Goal: Communication & Community: Share content

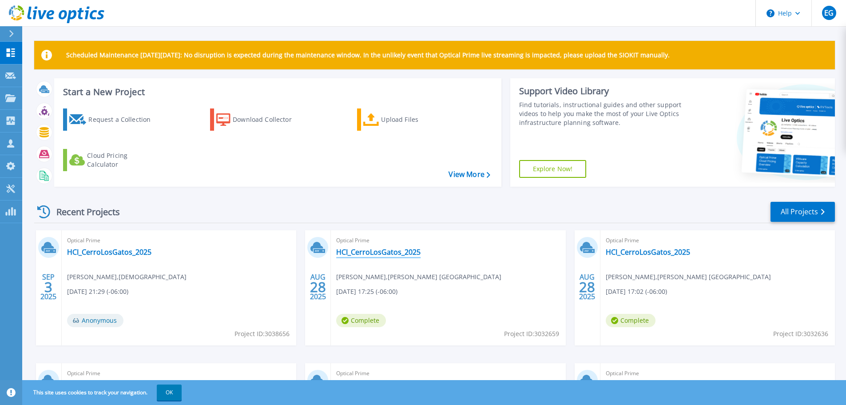
click at [394, 248] on link "HCI_CerroLosGatos_2025" at bounding box center [378, 251] width 84 height 9
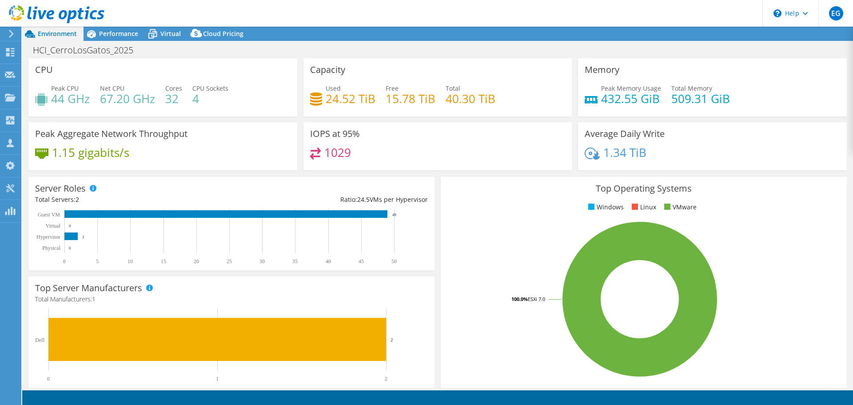
select select "USD"
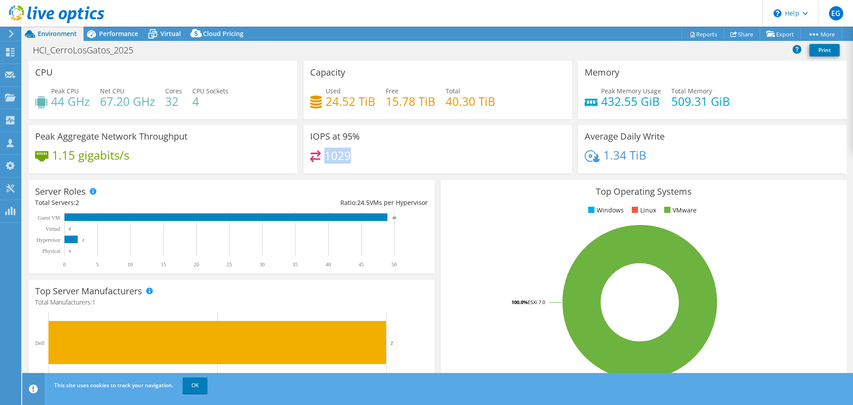
drag, startPoint x: 322, startPoint y: 156, endPoint x: 374, endPoint y: 155, distance: 52.9
click at [374, 155] on div "1029" at bounding box center [437, 159] width 255 height 19
click at [115, 36] on span "Performance" at bounding box center [118, 33] width 39 height 8
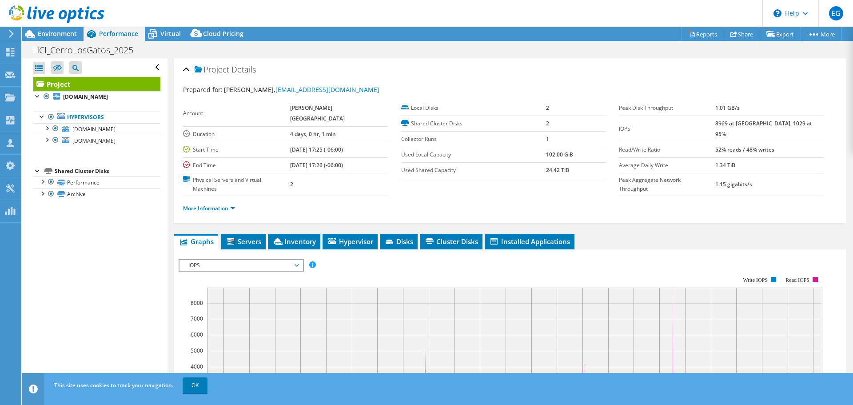
drag, startPoint x: 734, startPoint y: 126, endPoint x: 749, endPoint y: 123, distance: 15.3
click at [749, 123] on tr "IOPS 8969 at Peak, 1029 at 95%" at bounding box center [721, 128] width 205 height 26
click at [683, 124] on label "IOPS" at bounding box center [667, 128] width 96 height 9
click at [166, 35] on span "Virtual" at bounding box center [170, 33] width 20 height 8
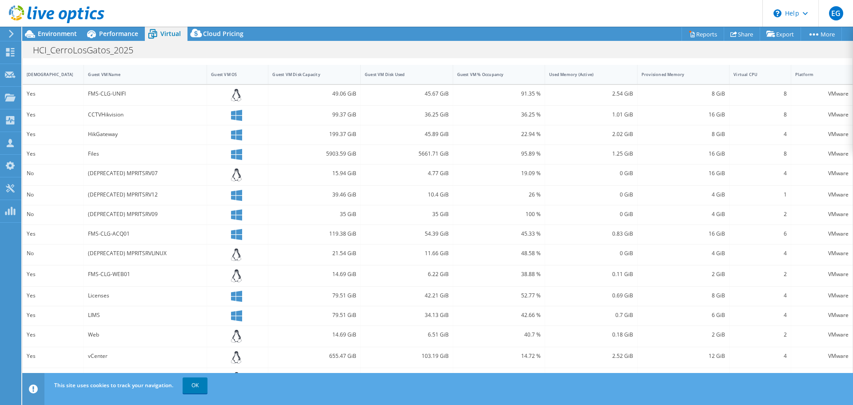
scroll to position [202, 0]
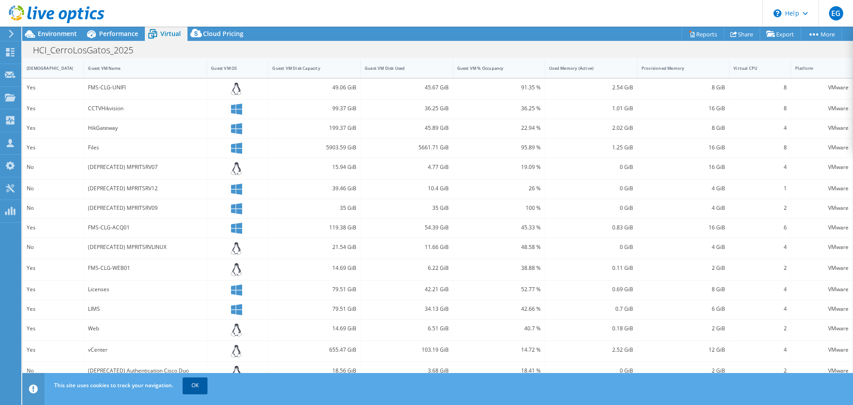
click at [189, 384] on link "OK" at bounding box center [195, 385] width 25 height 16
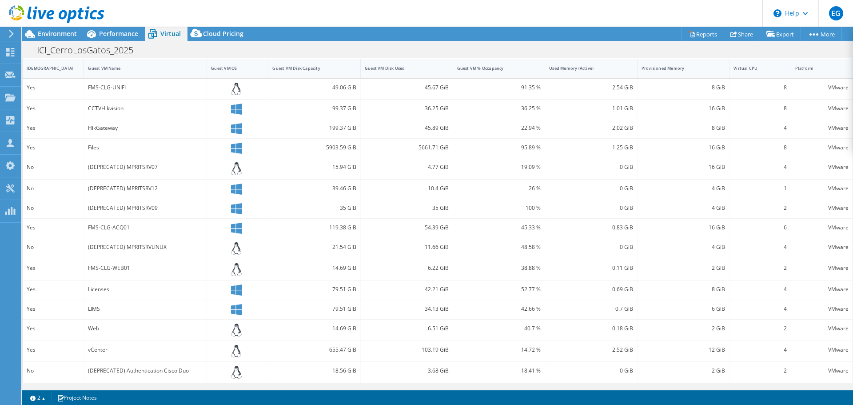
scroll to position [0, 0]
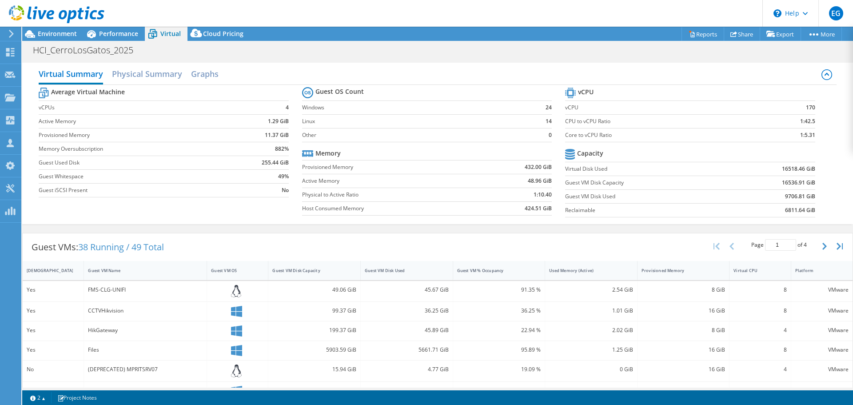
click at [7, 31] on div at bounding box center [10, 34] width 10 height 8
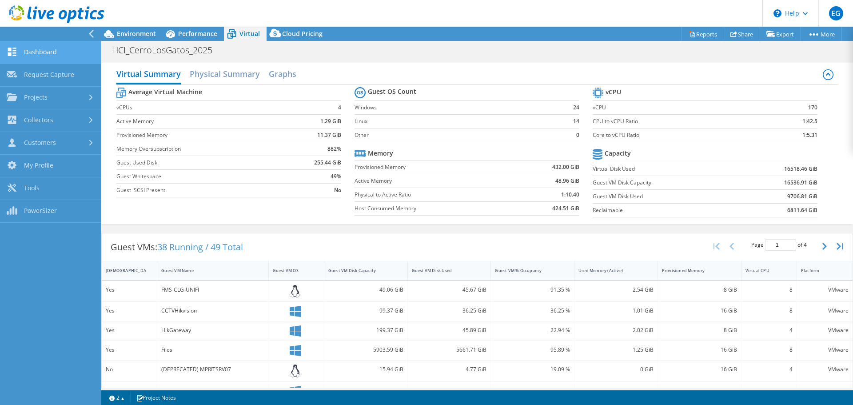
click at [32, 48] on link "Dashboard" at bounding box center [50, 52] width 101 height 23
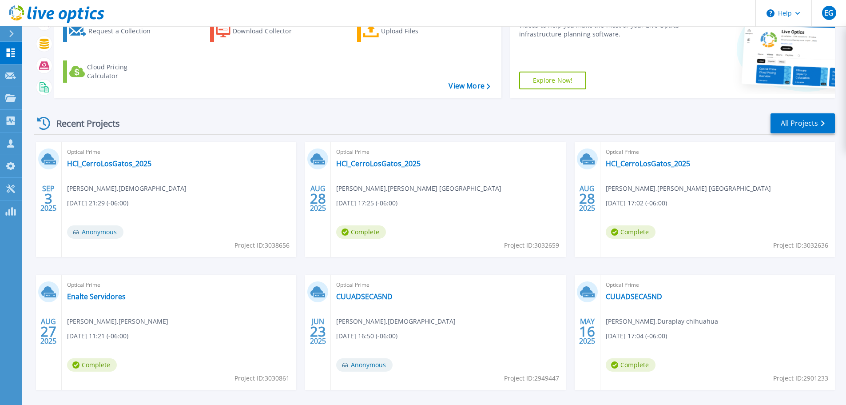
scroll to position [89, 0]
click at [375, 163] on link "HCI_CerroLosGatos_2025" at bounding box center [378, 163] width 84 height 9
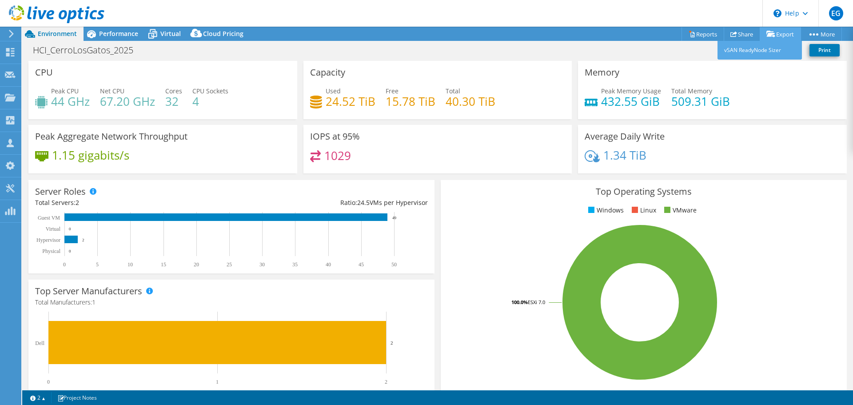
select select "USD"
click at [731, 30] on link "Share" at bounding box center [742, 34] width 36 height 14
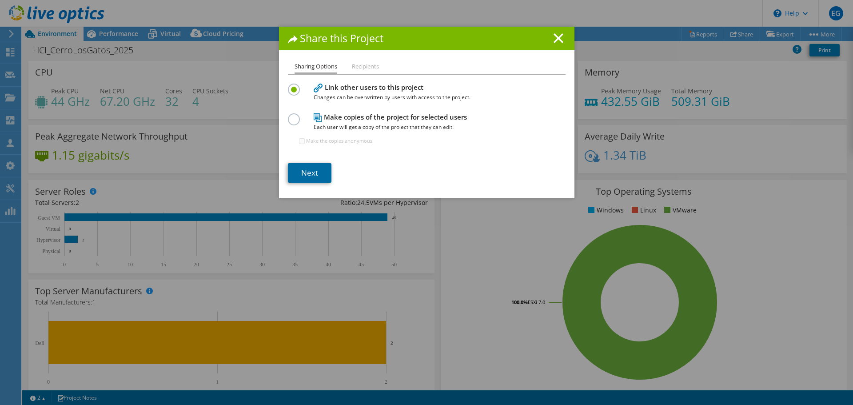
click at [307, 171] on link "Next" at bounding box center [310, 173] width 44 height 20
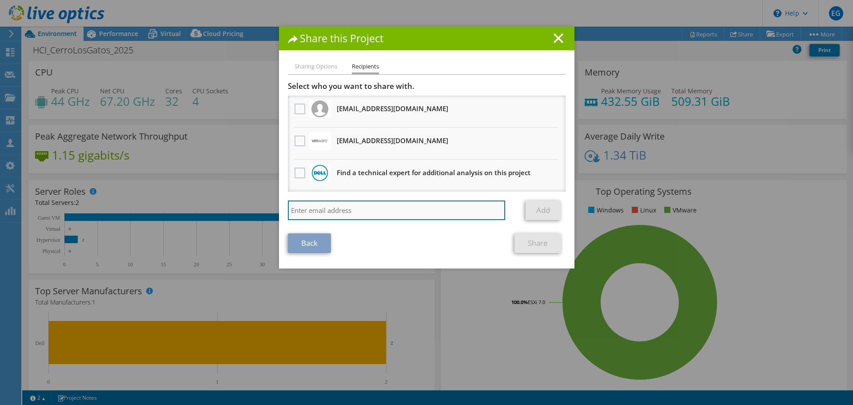
click at [360, 203] on input "search" at bounding box center [397, 210] width 218 height 20
type input "[PERSON_NAME][EMAIL_ADDRESS][PERSON_NAME][DOMAIN_NAME]"
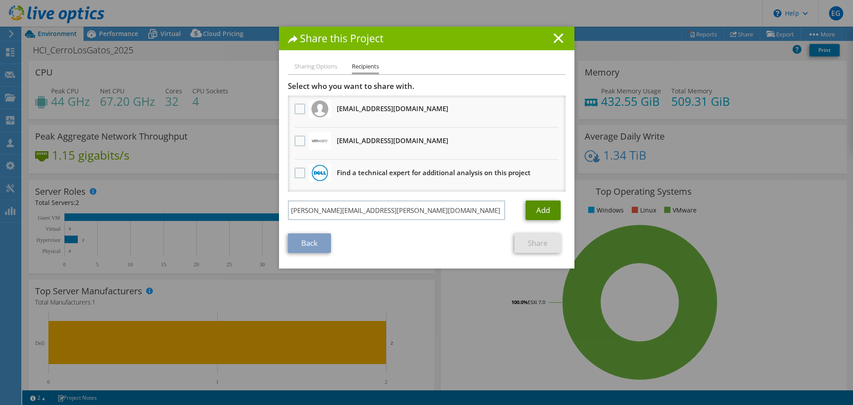
click at [525, 206] on link "Add" at bounding box center [542, 210] width 35 height 20
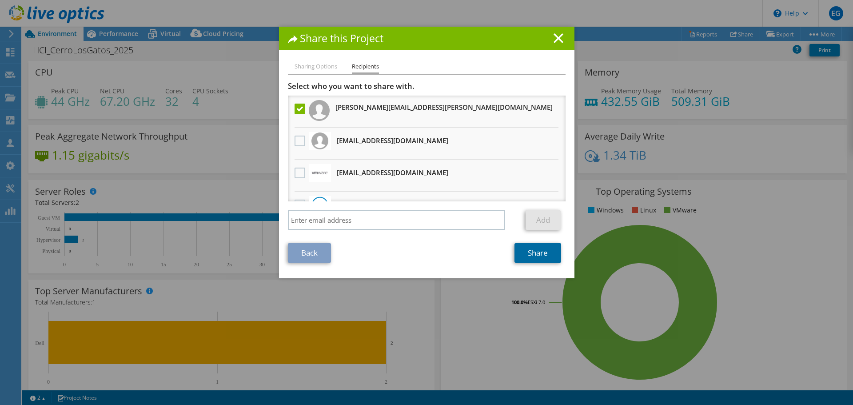
click at [540, 250] on link "Share" at bounding box center [537, 253] width 47 height 20
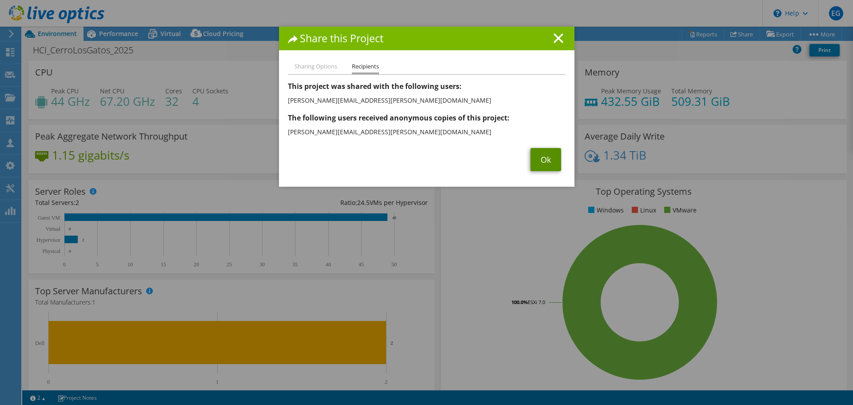
click at [542, 161] on link "Ok" at bounding box center [545, 159] width 31 height 23
